Goal: Navigation & Orientation: Find specific page/section

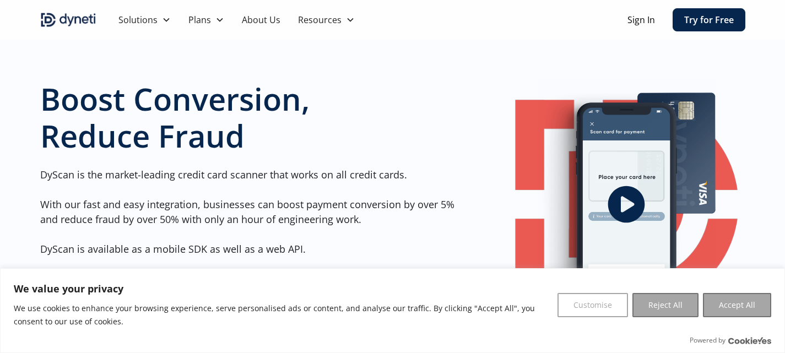
click at [270, 19] on link "About Us" at bounding box center [261, 20] width 56 height 40
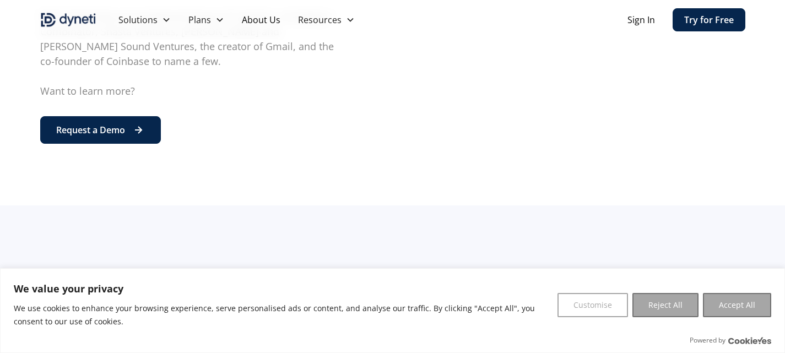
scroll to position [634, 0]
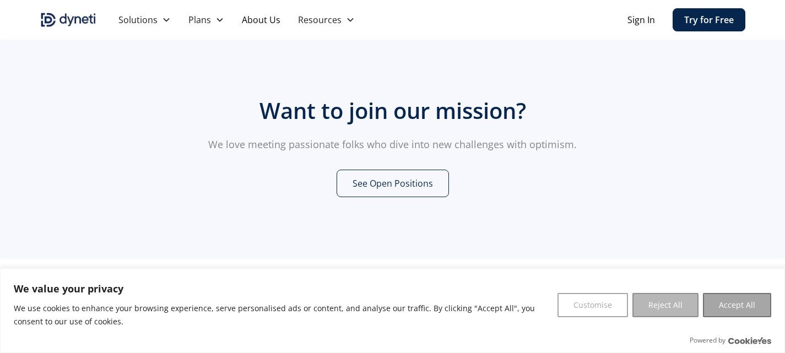
click at [698, 306] on button "Reject All" at bounding box center [665, 305] width 66 height 24
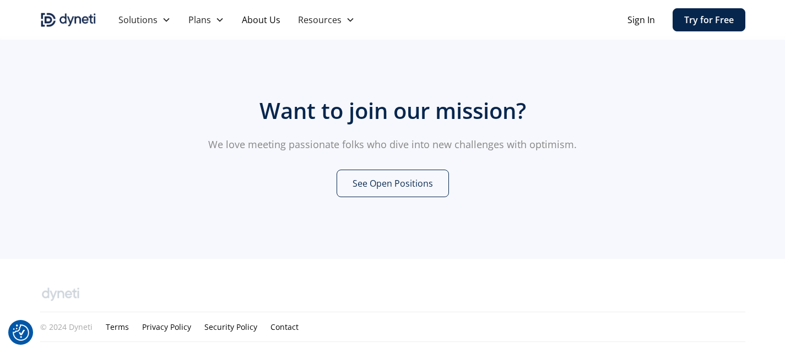
click at [593, 221] on div "Want to join our mission? We love meeting passionate folks who dive into new ch…" at bounding box center [392, 147] width 423 height 223
click at [416, 174] on link "See Open Positions" at bounding box center [392, 184] width 112 height 28
